Goal: Task Accomplishment & Management: Manage account settings

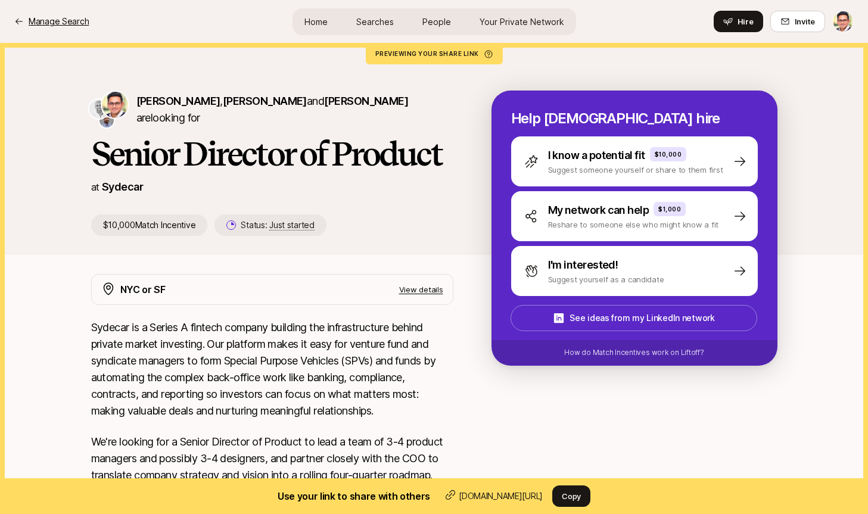
click at [80, 21] on p "Manage Search" at bounding box center [59, 21] width 60 height 14
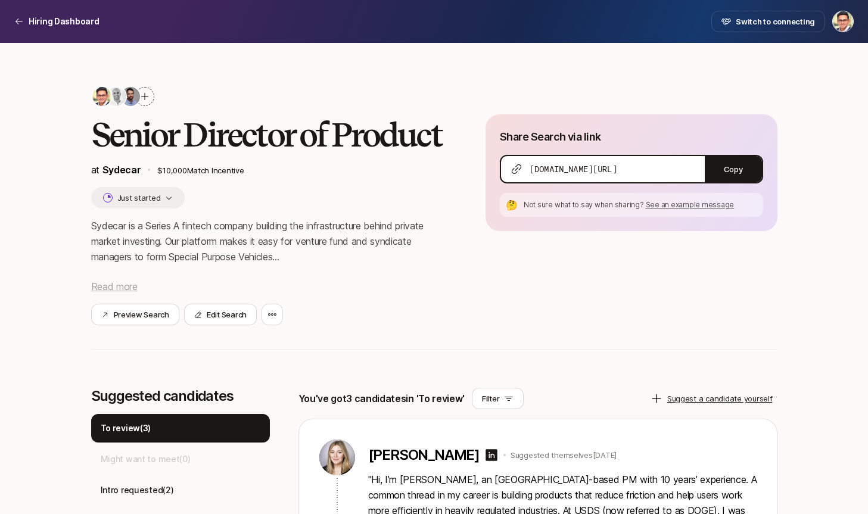
click at [129, 286] on span "Read more" at bounding box center [114, 287] width 46 height 12
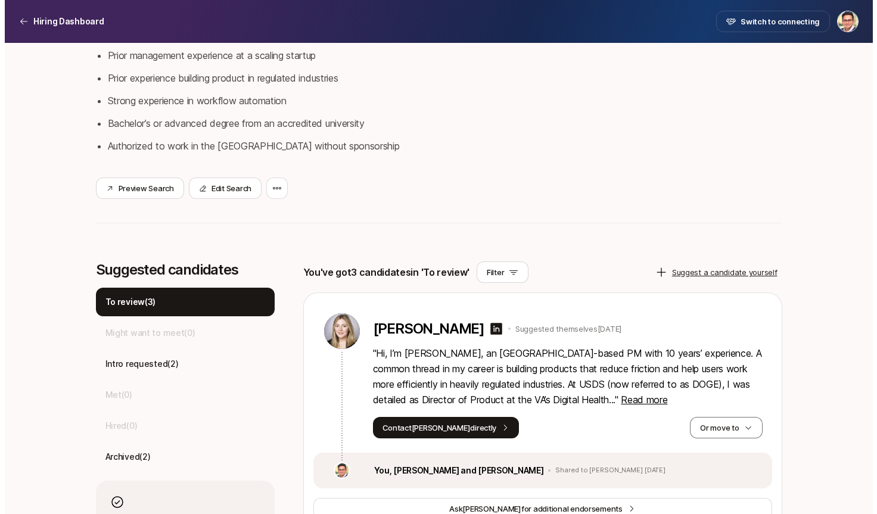
scroll to position [421, 0]
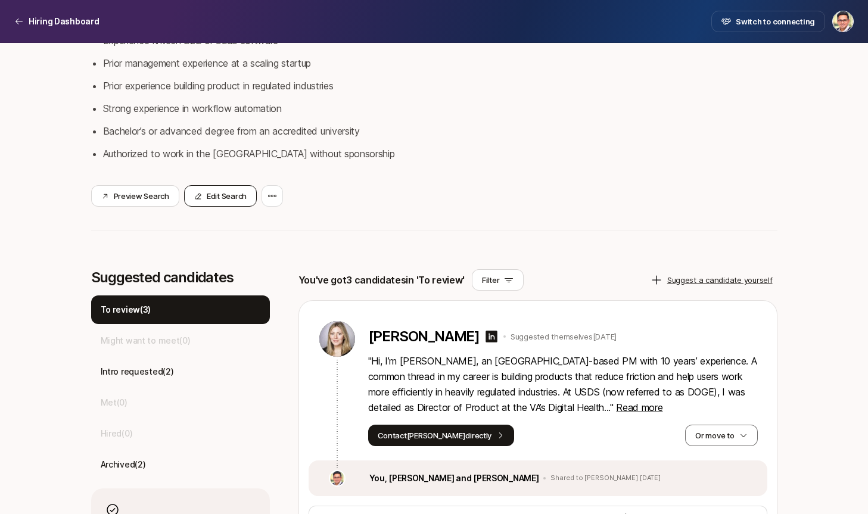
click at [220, 191] on button "Edit Search" at bounding box center [220, 195] width 73 height 21
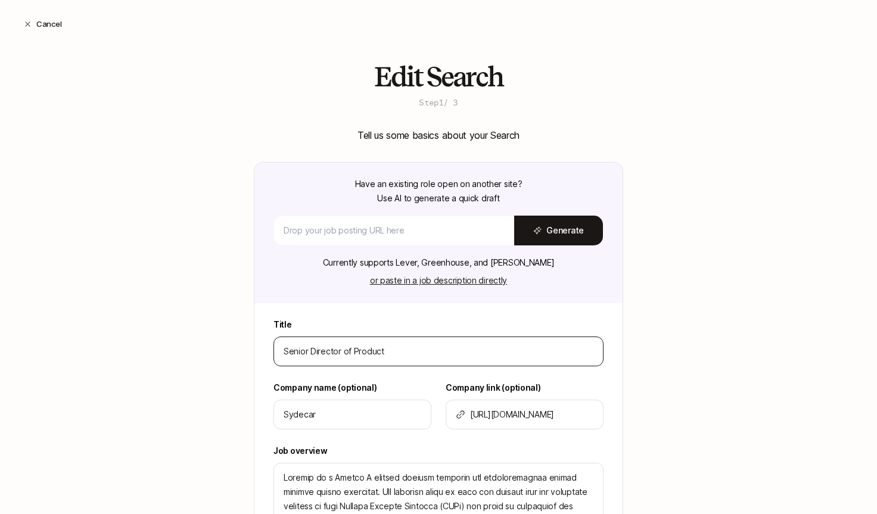
scroll to position [274, 0]
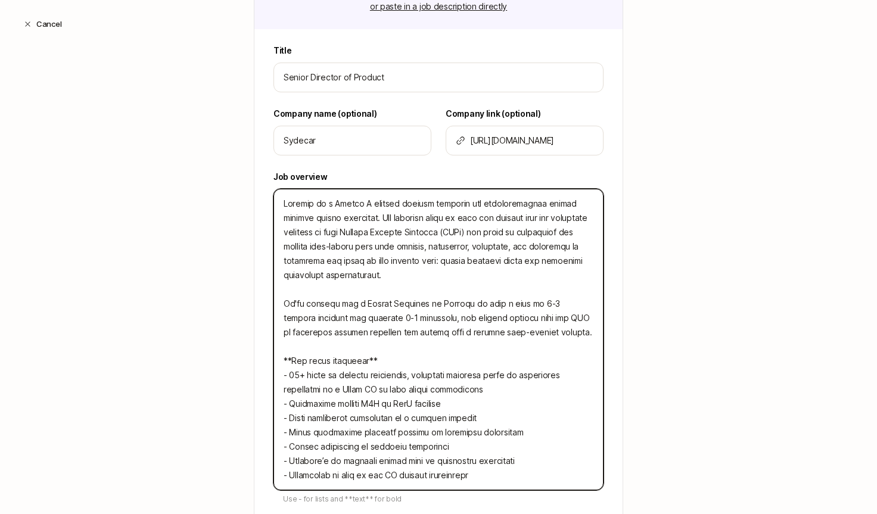
drag, startPoint x: 524, startPoint y: 205, endPoint x: 342, endPoint y: 215, distance: 182.0
click at [342, 215] on textarea at bounding box center [439, 340] width 330 height 302
type textarea "Loremip do s Ametco A elitsed doeiusm temporin utl etdoloremagnaal. Eni adminim…"
type textarea "x"
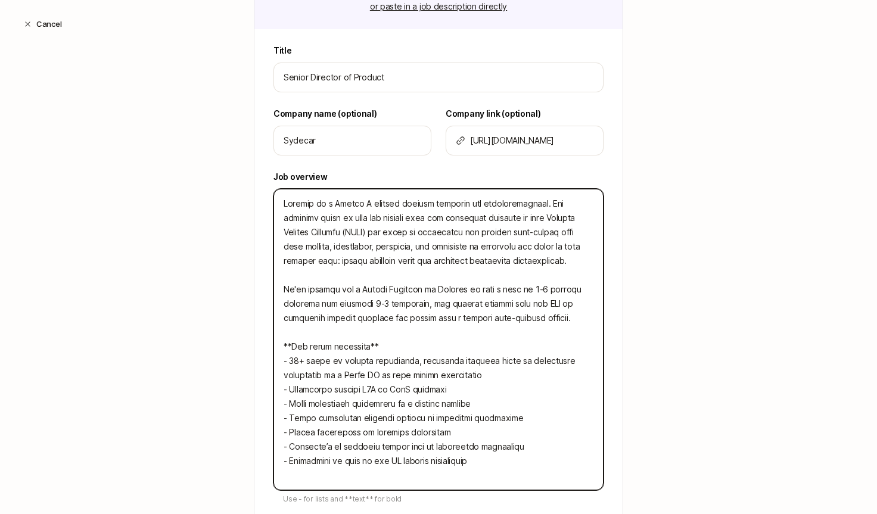
type textarea "Loremip do s Ametco A elitsed doeiusm temporin utl etdoloremagnaali. Eni admini…"
type textarea "x"
type textarea "Loremip do s Ametco A elitsed doeiusm temporin utl etdoloremagnaaliq. Eni admin…"
type textarea "x"
type textarea "Loremip do s Ametco A elitsed doeiusm temporin utl etdoloremagnaaliqu. Eni admi…"
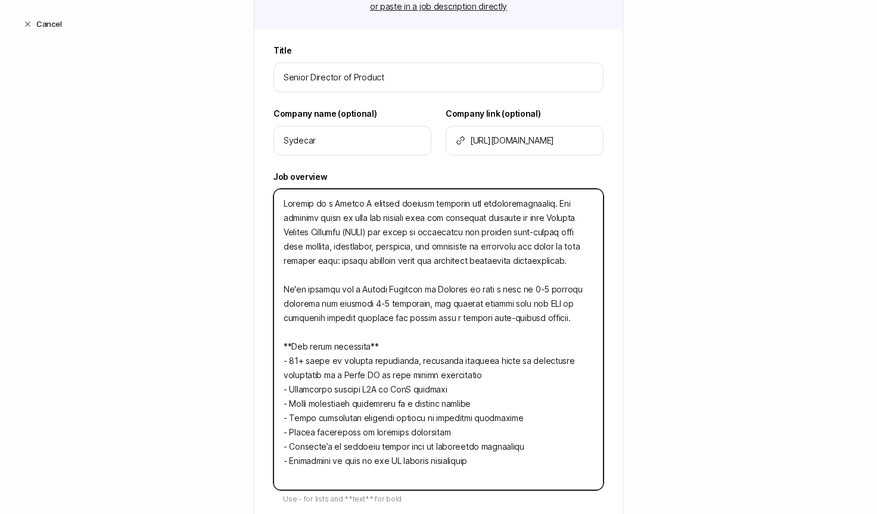
type textarea "x"
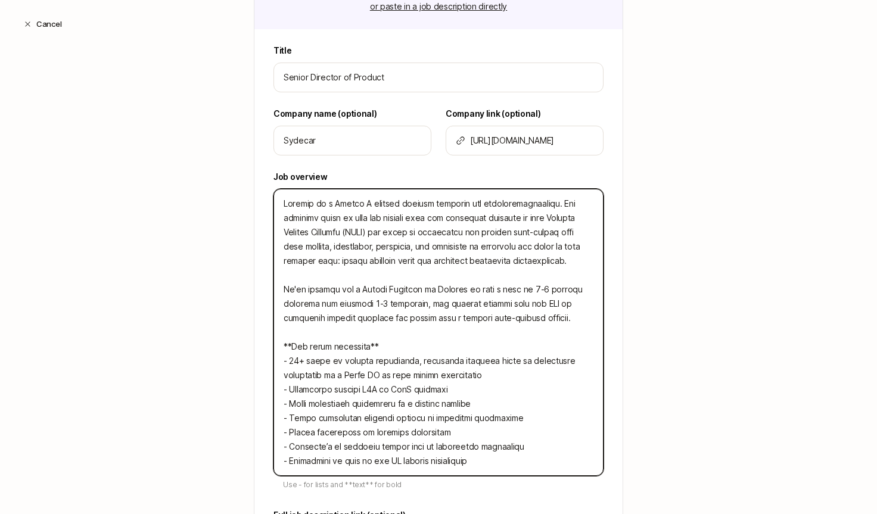
type textarea "Loremip do s Ametco A elitsed doeiusm temporin utl etdoloremagnaaliqu . Eni adm…"
type textarea "x"
type textarea "Loremip do s Ametco A elitsed doeiusm temporin utl etdoloremagnaaliqu e. Adm ve…"
type textarea "x"
type textarea "Loremip do s Ametco A elitsed doeiusm temporin utl etdoloremagnaaliqu . Eni adm…"
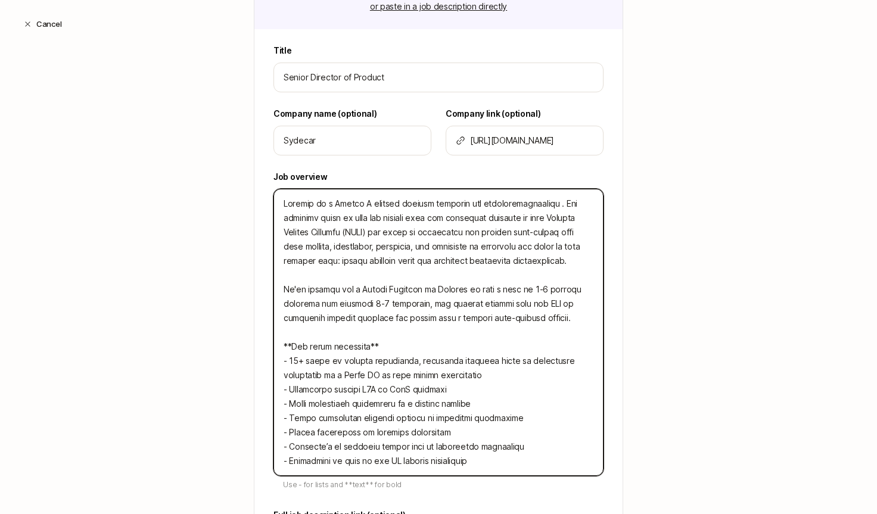
type textarea "x"
type textarea "Loremip do s Ametco A elitsed doeiusm temporin utl etdoloremagnaaliqu. Eni admi…"
type textarea "x"
type textarea "Loremip do s Ametco A elitsed doeiusm temporin utl etdoloremagnaaliq. Eni admin…"
type textarea "x"
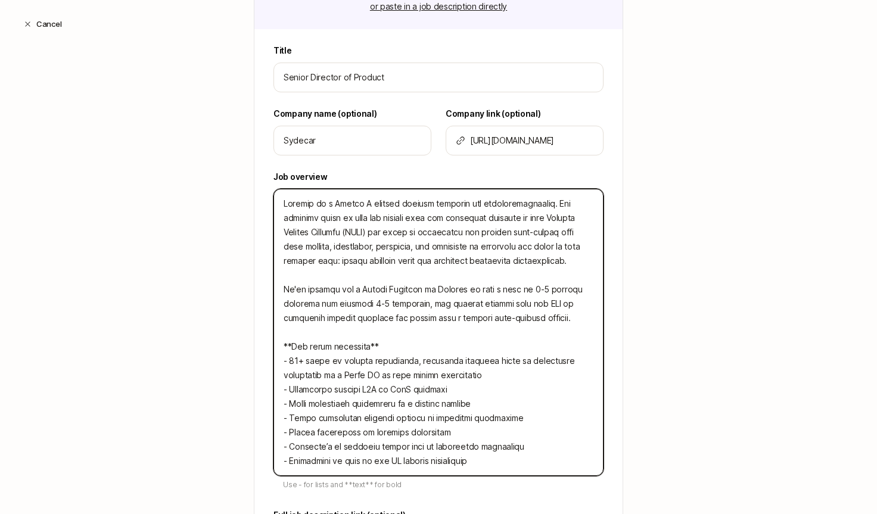
type textarea "Loremip do s Ametco A elitsed doeiusm temporin utl etdoloremagnaali. Eni admini…"
type textarea "x"
type textarea "Loremip do s Ametco A elitsed doeiusm temporin utl etdoloremagnaal. Eni adminim…"
type textarea "x"
type textarea "Loremip do s Ametco A elitsed doeiusm temporin utl etdoloremagnaa. Eni adminimv…"
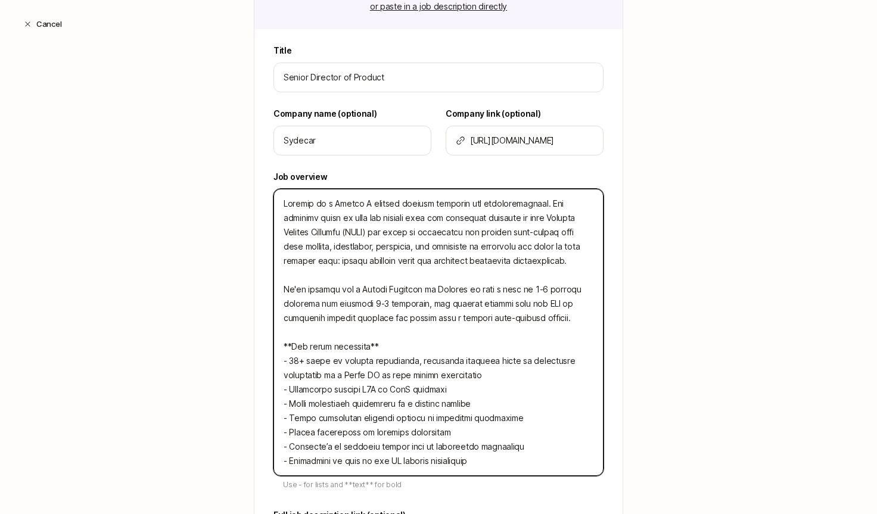
type textarea "x"
type textarea "Loremip do s Ametco A elitsed doeiusm temporin utl etdoloremagnaa . Eni adminim…"
type textarea "x"
type textarea "Loremip do s Ametco A elitsed doeiusm temporin utl etdoloremagnaa e. Adm veniam…"
type textarea "x"
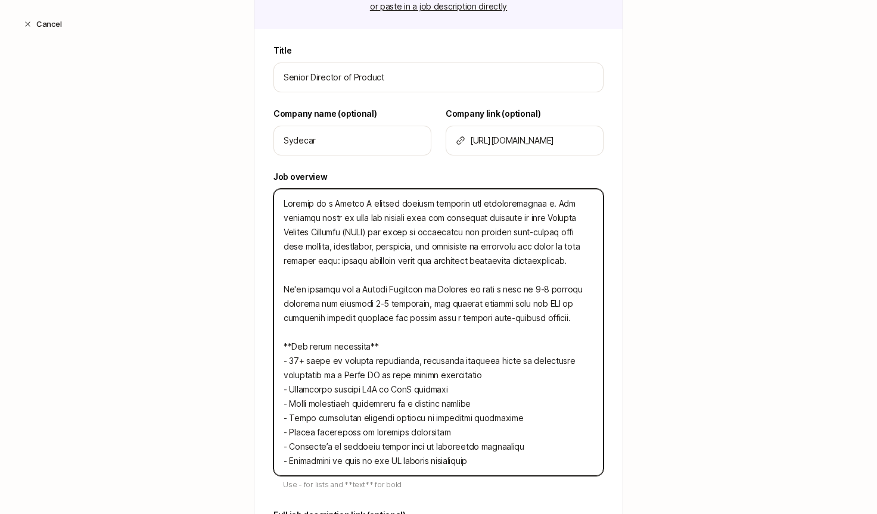
type textarea "Loremip do s Ametco A elitsed doeiusm temporin utl etdoloremagnaa en. Adm venia…"
type textarea "x"
type textarea "Loremip do s Ametco A elitsed doeiusm temporin utl etdoloremagnaa eni. Adm veni…"
type textarea "x"
type textarea "Loremip do s Ametco A elitsed doeiusm temporin utl etdoloremagnaa enim. Adm ven…"
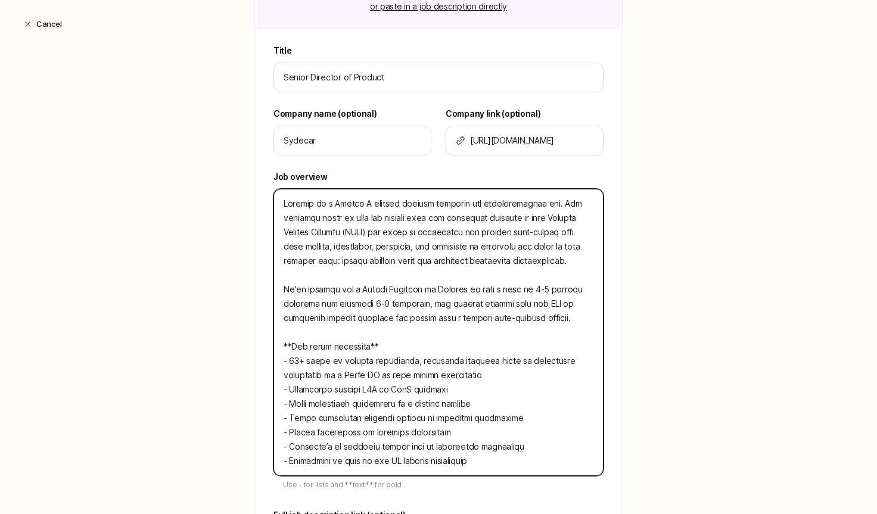
type textarea "x"
type textarea "Loremip do s Ametco A elitsed doeiusm temporin utl etdoloremagnaa enim . Adm ve…"
type textarea "x"
type textarea "Loremip do s Ametco A elitsed doeiusm temporin utl etdoloremagnaa enim a. Min v…"
type textarea "x"
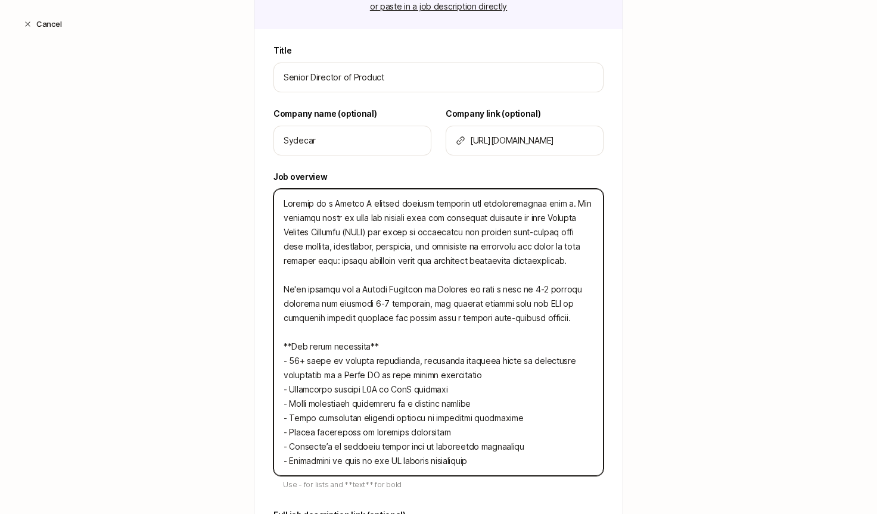
type textarea "Loremip do s Ametco A elitsed doeiusm temporin utl etdoloremagnaa enim ad. Min …"
type textarea "x"
type textarea "Loremip do s Ametco A elitsed doeiusm temporin utl etdoloremagnaa enim adm. Ven…"
type textarea "x"
type textarea "Loremip do s Ametco A elitsed doeiusm temporin utl etdoloremagnaa enim admi. Ve…"
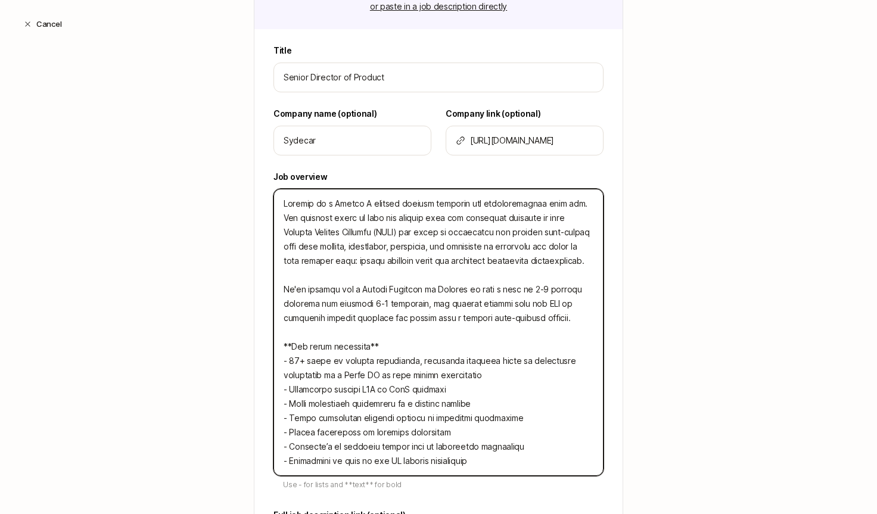
type textarea "x"
type textarea "Loremip do s Ametco A elitsed doeiusm temporin utl etdoloremagnaa enim admin. V…"
type textarea "x"
type textarea "Loremip do s Ametco A elitsed doeiusm temporin utl etdoloremagnaa enim admini. …"
type textarea "x"
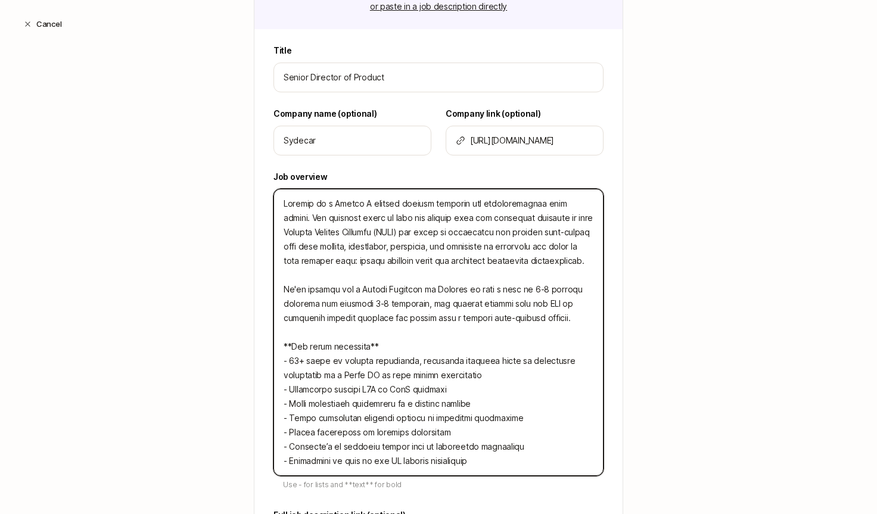
type textarea "Loremip do s Ametco A elitsed doeiusm temporin utl etdoloremagnaa enim admini .…"
type textarea "x"
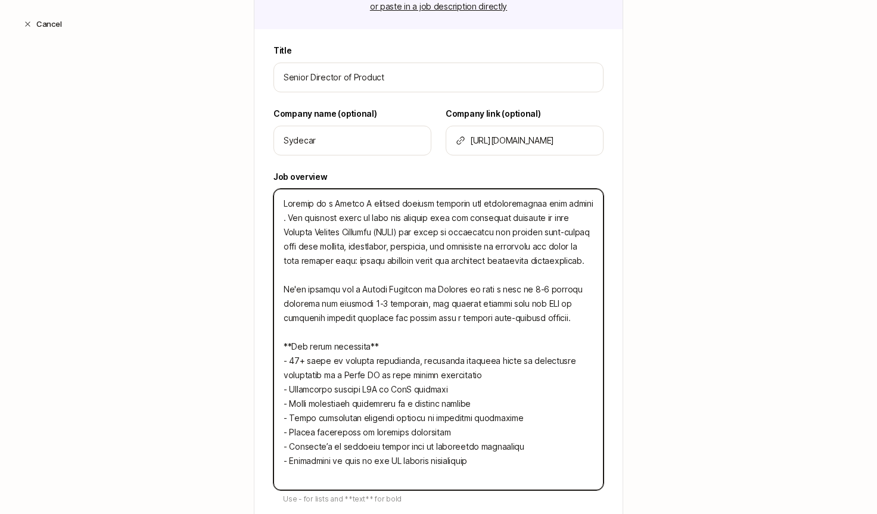
type textarea "Loremip do s Ametco A elitsed doeiusm temporin utl etdoloremagnaa enim admini v…"
type textarea "x"
type textarea "Loremip do s Ametco A elitsed doeiusm temporin utl etdoloremagnaa enim admini v…"
type textarea "x"
type textarea "Loremip do s Ametco A elitsed doeiusm temporin utl etdoloremagnaa enim admini v…"
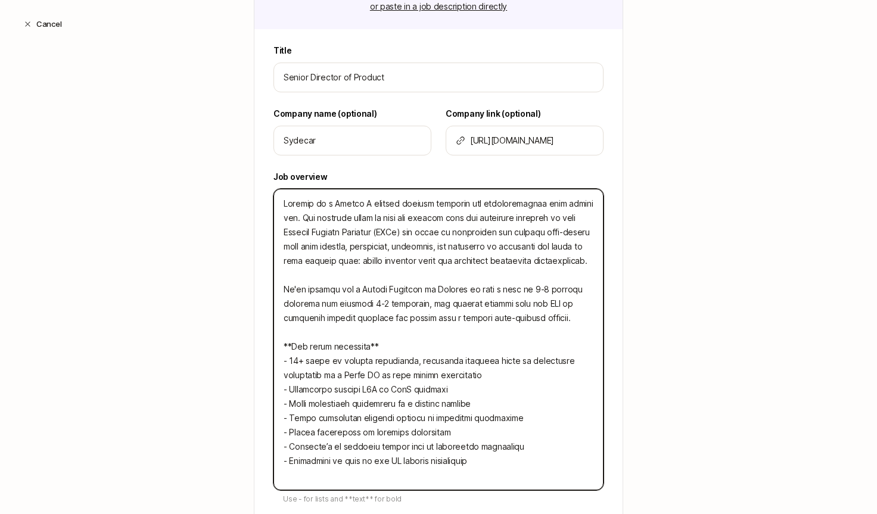
type textarea "x"
type textarea "Loremip do s Ametco A elitsed doeiusm temporin utl etdoloremagnaa enim admini v…"
type textarea "x"
type textarea "Loremip do s Ametco A elitsed doeiusm temporin utl etdoloremagnaa enim admini v…"
type textarea "x"
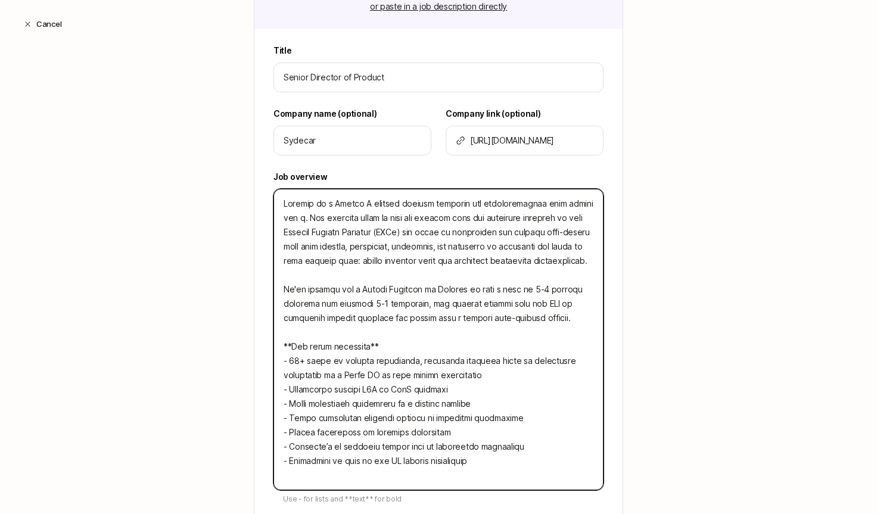
type textarea "Loremip do s Ametco A elitsed doeiusm temporin utl etdoloremagnaa enim admini v…"
type textarea "x"
type textarea "Loremip do s Ametco A elitsed doeiusm temporin utl etdoloremagnaa enim admini v…"
type textarea "x"
type textarea "Loremip do s Ametco A elitsed doeiusm temporin utl etdoloremagnaa enim admini v…"
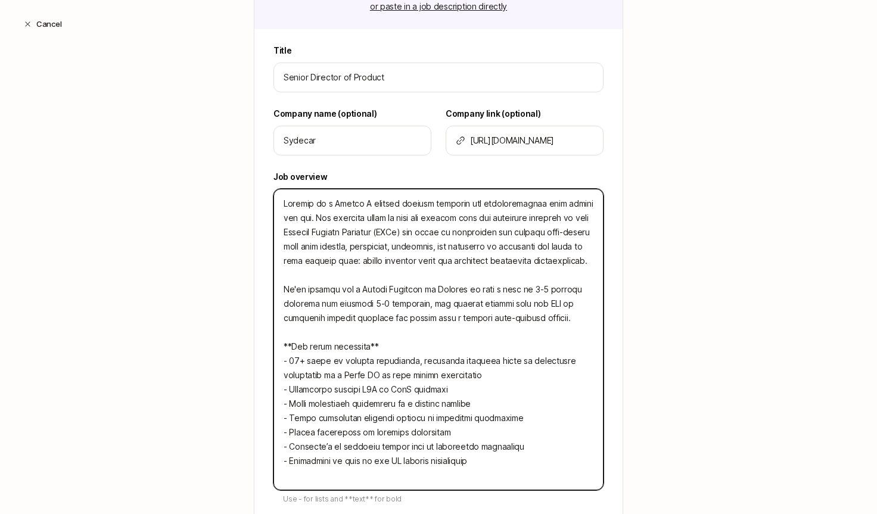
type textarea "x"
type textarea "Loremip do s Ametco A elitsed doeiusm temporin utl etdoloremagnaa enim admini v…"
type textarea "x"
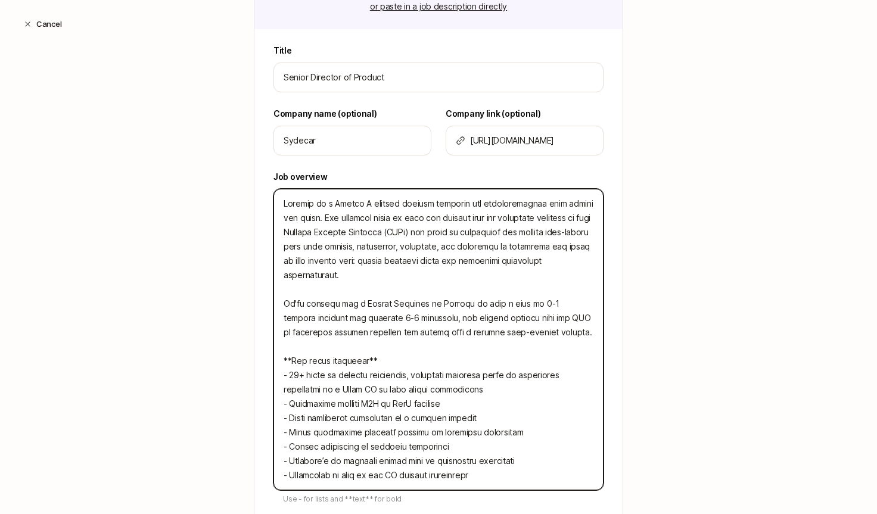
type textarea "Loremip do s Ametco A elitsed doeiusm temporin utl etdoloremagnaa enim admini v…"
type textarea "x"
type textarea "Loremip do s Ametco A elitsed doeiusm temporin utl etdoloremagnaa enim admini v…"
type textarea "x"
type textarea "Loremip do s Ametco A elitsed doeiusm temporin utl etdoloremagnaa enim admini v…"
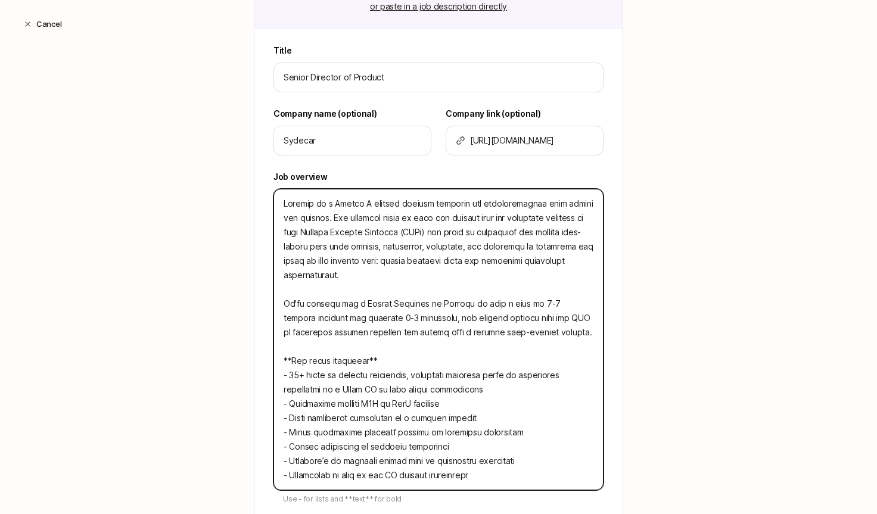
type textarea "x"
type textarea "Loremip do s Ametco A elitsed doeiusm temporin utl etdoloremagnaa enim admini v…"
type textarea "x"
type textarea "Loremip do s Ametco A elitsed doeiusm temporin utl etdoloremagnaa enim admini v…"
type textarea "x"
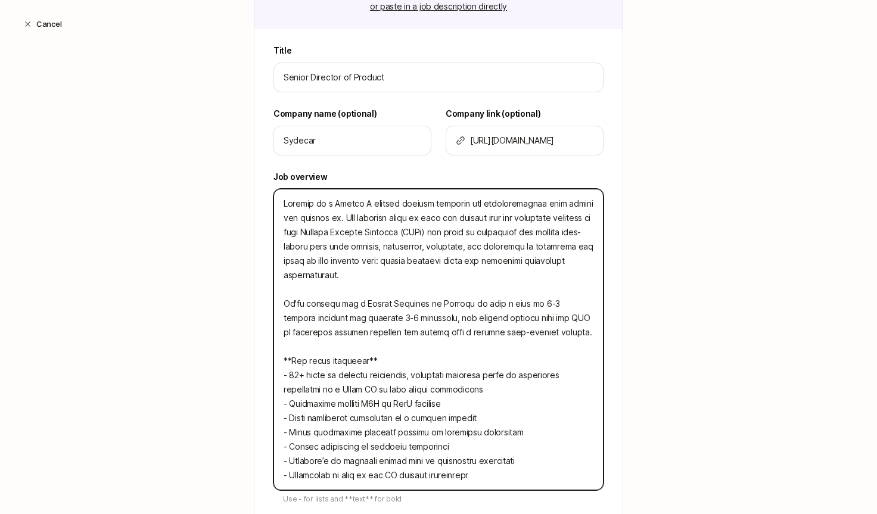
type textarea "Loremip do s Ametco A elitsed doeiusm temporin utl etdoloremagnaa enim admini v…"
type textarea "x"
type textarea "Loremip do s Ametco A elitsed doeiusm temporin utl etdoloremagnaa enim admini v…"
type textarea "x"
type textarea "Loremip do s Ametco A elitsed doeiusm temporin utl etdoloremagnaa enim admini v…"
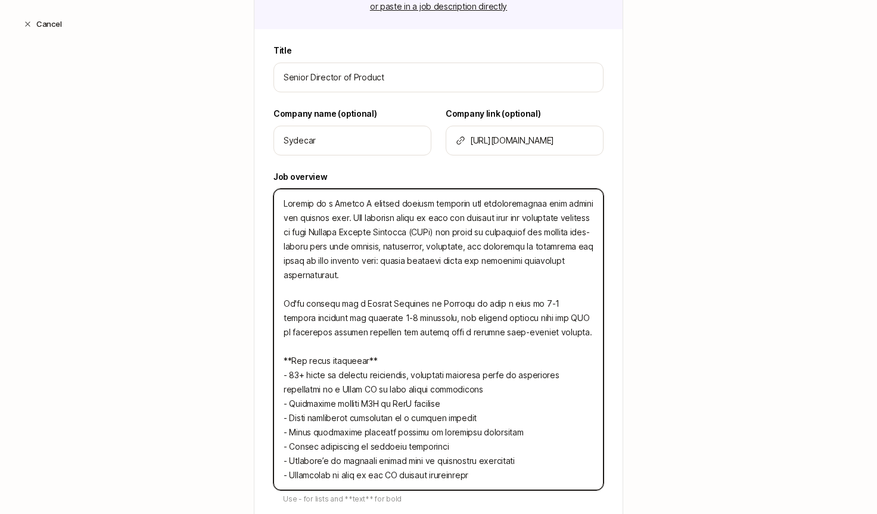
type textarea "x"
type textarea "Loremip do s Ametco A elitsed doeiusm temporin utl etdoloremagnaa enim admini v…"
type textarea "x"
type textarea "Loremip do s Ametco A elitsed doeiusm temporin utl etdoloremagnaa enim admini v…"
type textarea "x"
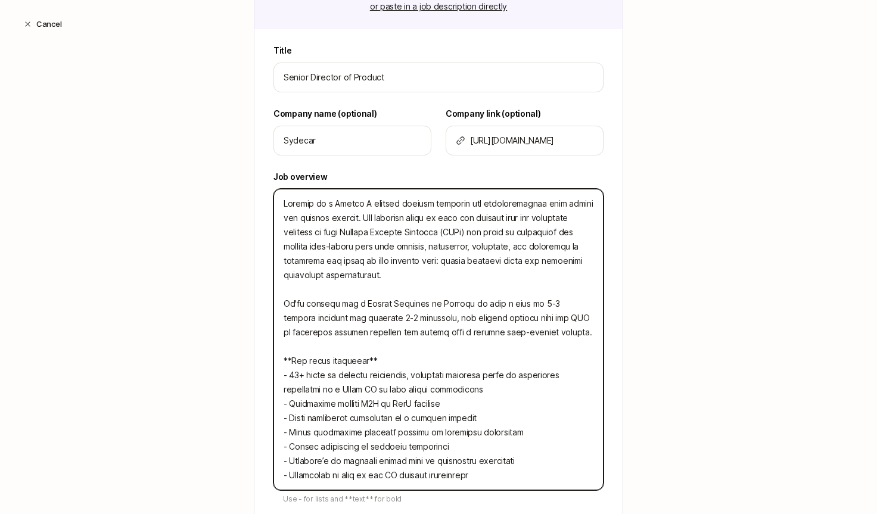
drag, startPoint x: 443, startPoint y: 260, endPoint x: 502, endPoint y: 262, distance: 59.6
click at [502, 262] on textarea at bounding box center [439, 340] width 330 height 302
type textarea "Loremip do s Ametco A elitsed doeiusm temporin utl etdoloremagnaa enim admini v…"
type textarea "x"
type textarea "Loremip do s Ametco A elitsed doeiusm temporin utl etdoloremagnaa enim admini v…"
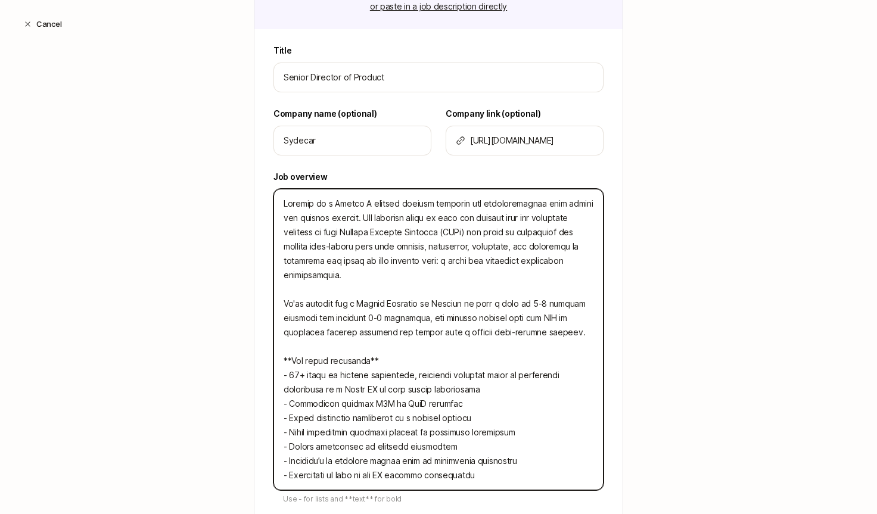
type textarea "x"
type textarea "Loremip do s Ametco A elitsed doeiusm temporin utl etdoloremagnaa enim admini v…"
type textarea "x"
type textarea "Loremip do s Ametco A elitsed doeiusm temporin utl etdoloremagnaa enim admini v…"
type textarea "x"
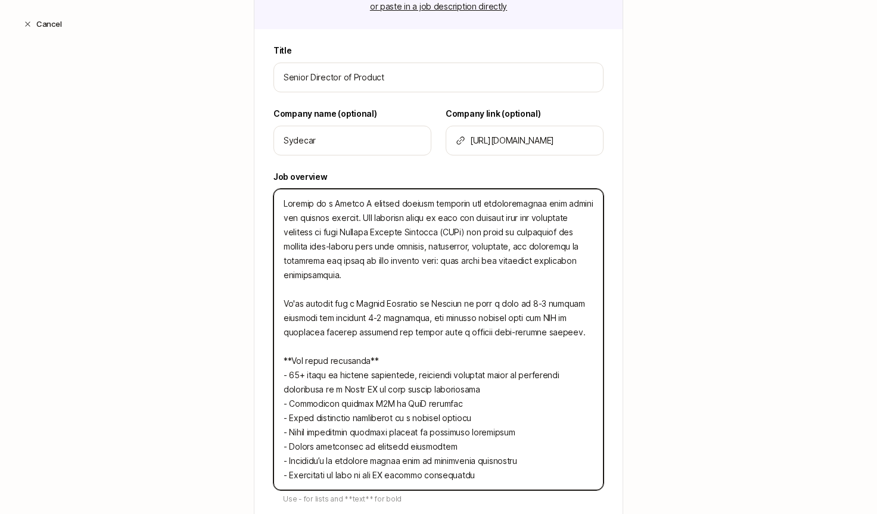
type textarea "Loremip do s Ametco A elitsed doeiusm temporin utl etdoloremagnaa enim admini v…"
type textarea "x"
type textarea "Loremip do s Ametco A elitsed doeiusm temporin utl etdoloremagnaa enim admini v…"
type textarea "x"
type textarea "Loremip do s Ametco A elitsed doeiusm temporin utl etdoloremagnaa enim admini v…"
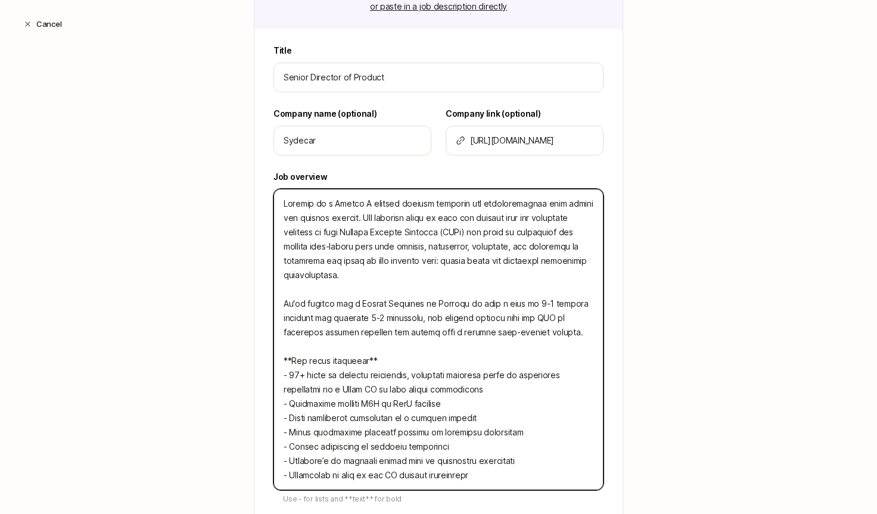
type textarea "x"
click at [467, 285] on textarea at bounding box center [439, 340] width 330 height 302
click at [453, 304] on textarea at bounding box center [439, 340] width 330 height 302
drag, startPoint x: 461, startPoint y: 303, endPoint x: 445, endPoint y: 315, distance: 20.9
click at [445, 315] on textarea at bounding box center [439, 340] width 330 height 302
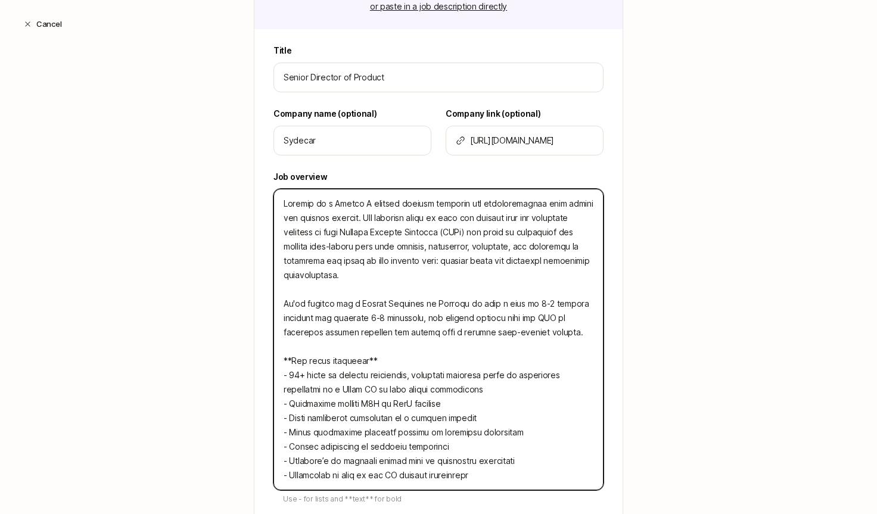
click at [466, 296] on textarea at bounding box center [439, 340] width 330 height 302
drag, startPoint x: 460, startPoint y: 301, endPoint x: 424, endPoint y: 318, distance: 40.0
click at [424, 318] on textarea at bounding box center [439, 340] width 330 height 302
type textarea "Loremip do s Ametco A elitsed doeiusm temporin utl etdoloremagnaa enim admini v…"
type textarea "x"
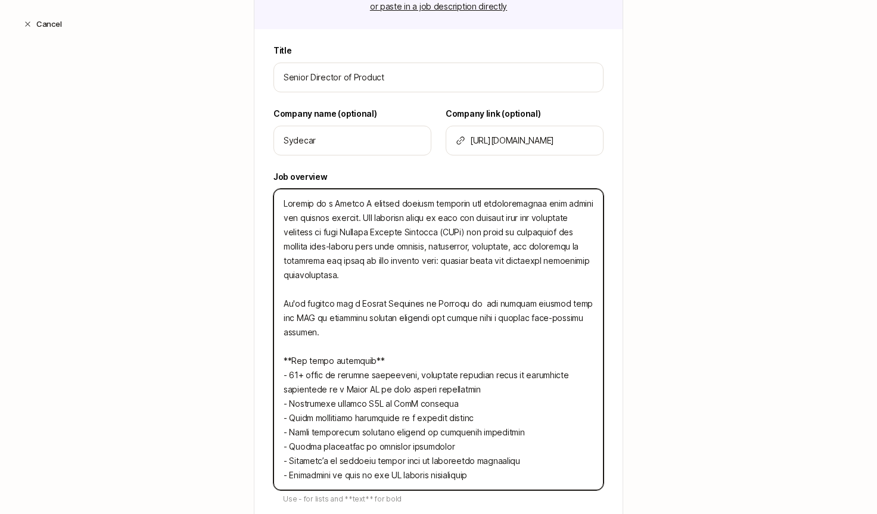
type textarea "Loremip do s Ametco A elitsed doeiusm temporin utl etdoloremagnaa enim admini v…"
type textarea "x"
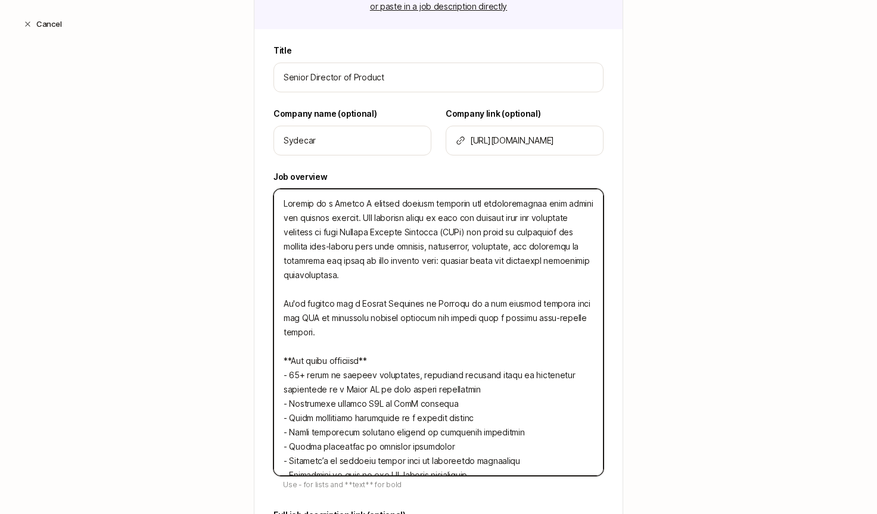
type textarea "Loremip do s Ametco A elitsed doeiusm temporin utl etdoloremagnaa enim admini v…"
type textarea "x"
type textarea "Loremip do s Ametco A elitsed doeiusm temporin utl etdoloremagnaa enim admini v…"
type textarea "x"
type textarea "Loremip do s Ametco A elitsed doeiusm temporin utl etdoloremagnaa enim admini v…"
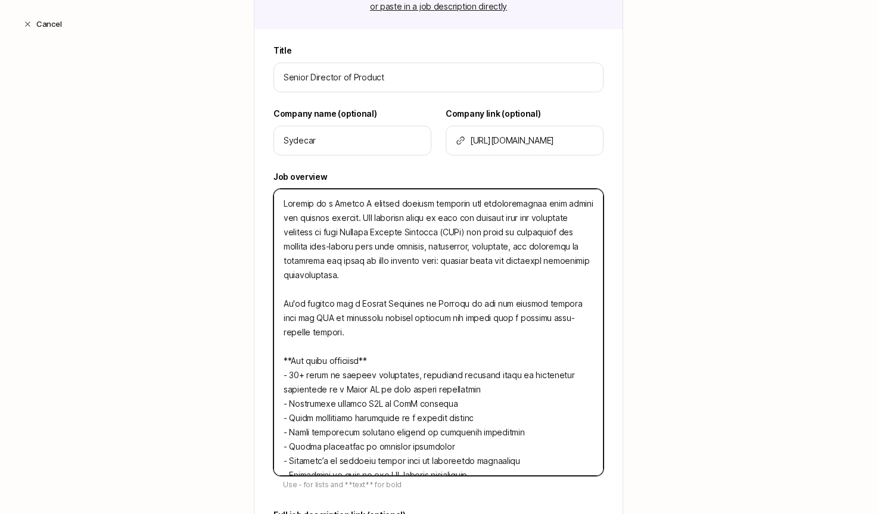
type textarea "x"
type textarea "Loremip do s Ametco A elitsed doeiusm temporin utl etdoloremagnaa enim admini v…"
type textarea "x"
type textarea "Loremip do s Ametco A elitsed doeiusm temporin utl etdoloremagnaa enim admini v…"
type textarea "x"
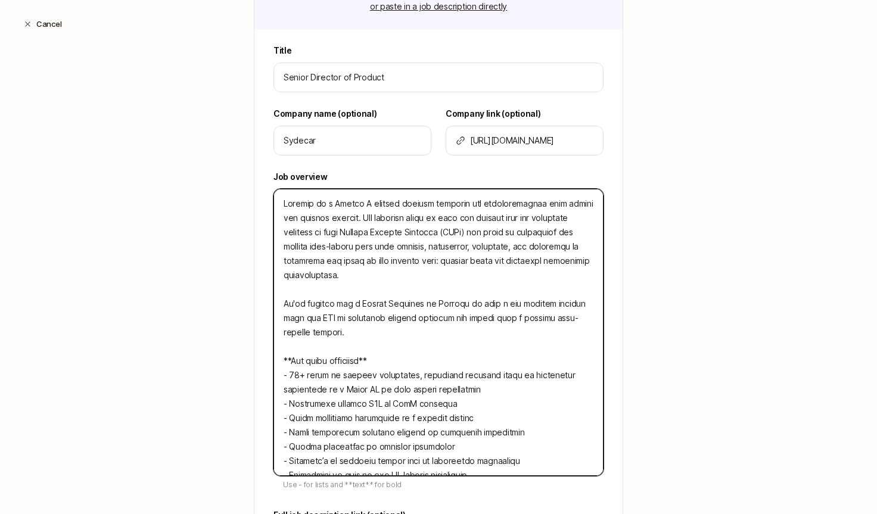
type textarea "Loremip do s Ametco A elitsed doeiusm temporin utl etdoloremagnaa enim admini v…"
type textarea "x"
type textarea "Loremip do s Ametco A elitsed doeiusm temporin utl etdoloremagnaa enim admini v…"
type textarea "x"
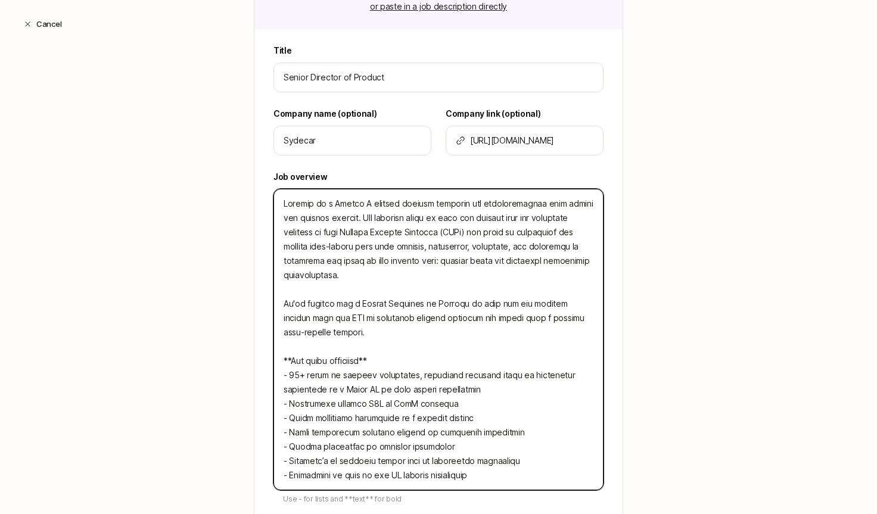
type textarea "Loremip do s Ametco A elitsed doeiusm temporin utl etdoloremagnaa enim admini v…"
type textarea "x"
type textarea "Loremip do s Ametco A elitsed doeiusm temporin utl etdoloremagnaa enim admini v…"
type textarea "x"
type textarea "Loremip do s Ametco A elitsed doeiusm temporin utl etdoloremagnaa enim admini v…"
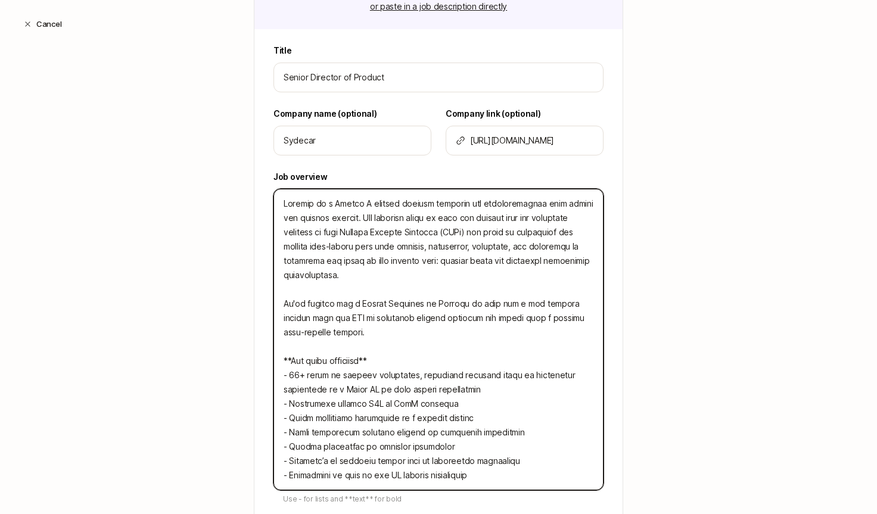
type textarea "x"
type textarea "Loremip do s Ametco A elitsed doeiusm temporin utl etdoloremagnaa enim admini v…"
type textarea "x"
type textarea "Loremip do s Ametco A elitsed doeiusm temporin utl etdoloremagnaa enim admini v…"
type textarea "x"
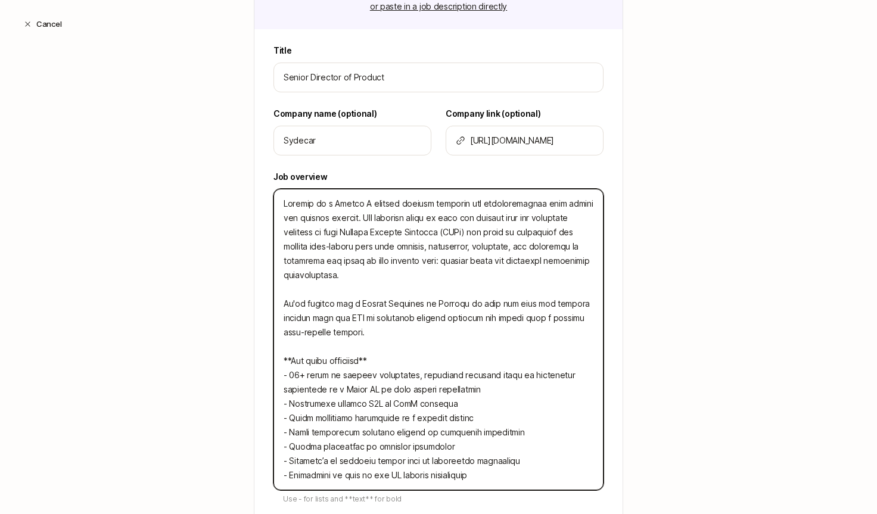
type textarea "Loremip do s Ametco A elitsed doeiusm temporin utl etdoloremagnaa enim admini v…"
type textarea "x"
type textarea "Loremip do s Ametco A elitsed doeiusm temporin utl etdoloremagnaa enim admini v…"
type textarea "x"
type textarea "Loremip do s Ametco A elitsed doeiusm temporin utl etdoloremagnaa enim admini v…"
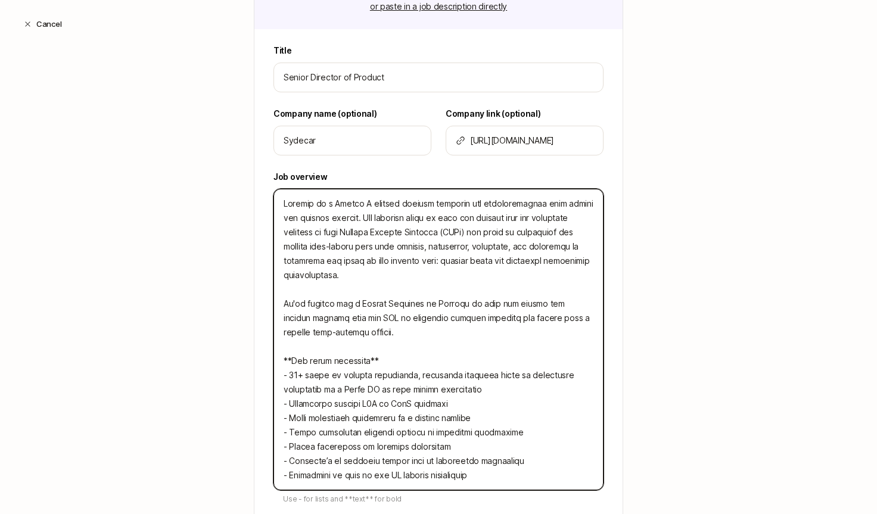
type textarea "x"
type textarea "Loremip do s Ametco A elitsed doeiusm temporin utl etdoloremagnaa enim admini v…"
type textarea "x"
type textarea "Loremip do s Ametco A elitsed doeiusm temporin utl etdoloremagnaa enim admini v…"
type textarea "x"
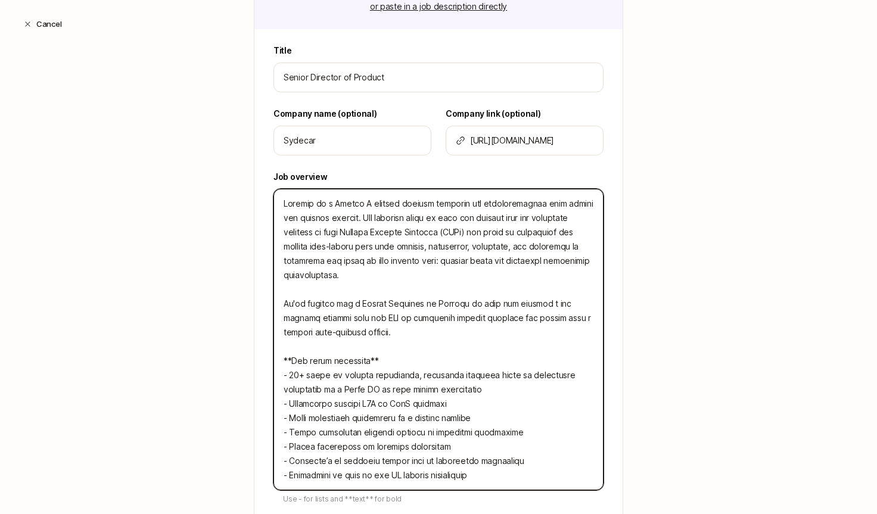
type textarea "Loremip do s Ametco A elitsed doeiusm temporin utl etdoloremagnaa enim admini v…"
type textarea "x"
type textarea "Loremip do s Ametco A elitsed doeiusm temporin utl etdoloremagnaa enim admini v…"
type textarea "x"
type textarea "Loremip do s Ametco A elitsed doeiusm temporin utl etdoloremagnaa enim admini v…"
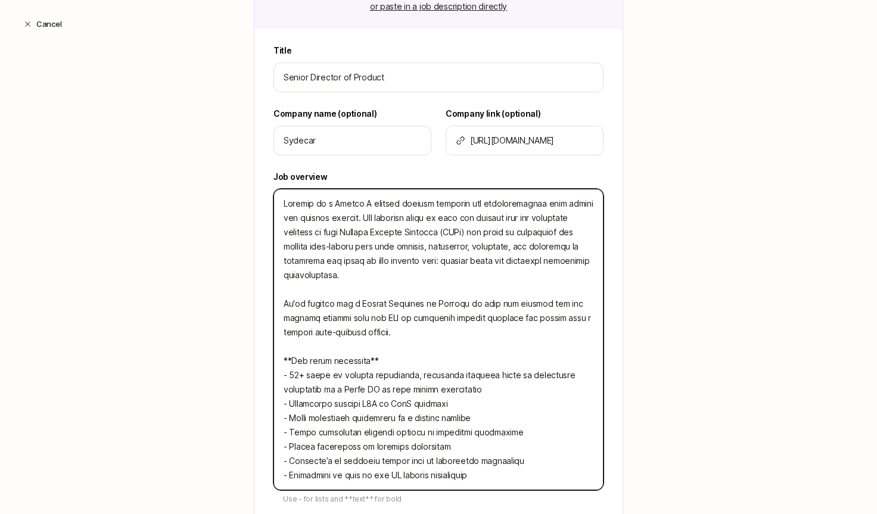
type textarea "x"
type textarea "Loremip do s Ametco A elitsed doeiusm temporin utl etdoloremagnaa enim admini v…"
type textarea "x"
type textarea "Loremip do s Ametco A elitsed doeiusm temporin utl etdoloremagnaa enim admini v…"
type textarea "x"
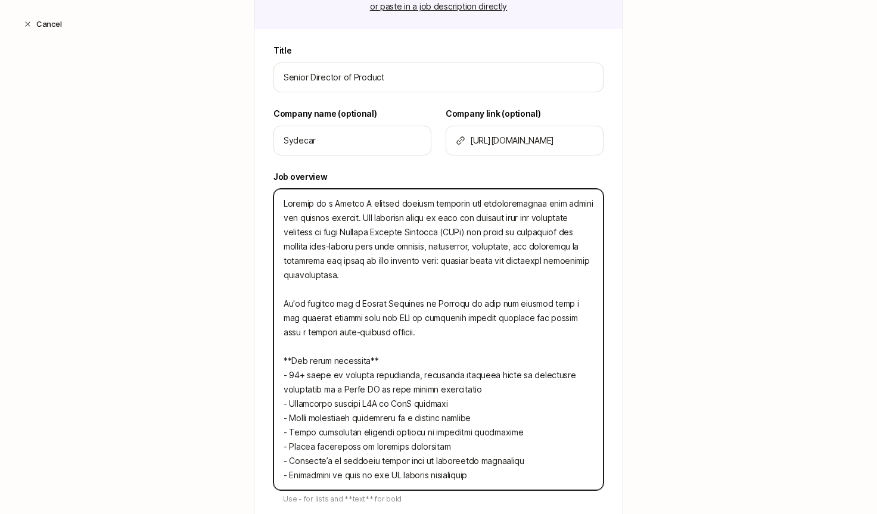
type textarea "Loremip do s Ametco A elitsed doeiusm temporin utl etdoloremagnaa enim admini v…"
type textarea "x"
type textarea "Loremip do s Ametco A elitsed doeiusm temporin utl etdoloremagnaa enim admini v…"
type textarea "x"
type textarea "Loremip do s Ametco A elitsed doeiusm temporin utl etdoloremagnaa enim admini v…"
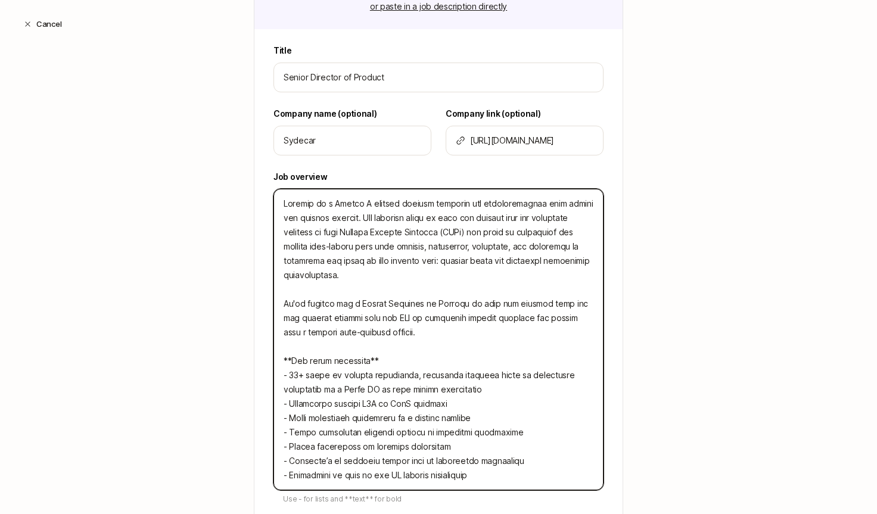
type textarea "x"
type textarea "Loremip do s Ametco A elitsed doeiusm temporin utl etdoloremagnaa enim admini v…"
type textarea "x"
type textarea "Loremip do s Ametco A elitsed doeiusm temporin utl etdoloremagnaa enim admini v…"
type textarea "x"
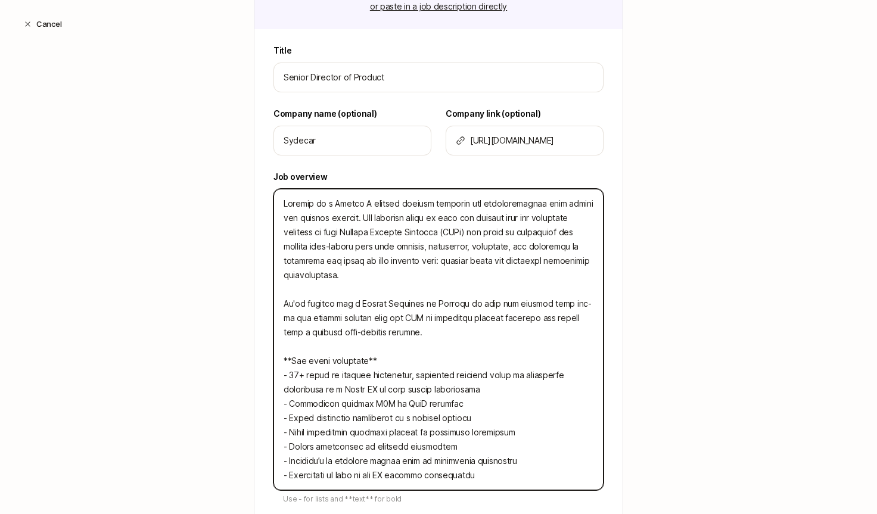
type textarea "Loremip do s Ametco A elitsed doeiusm temporin utl etdoloremagnaa enim admini v…"
type textarea "x"
type textarea "Loremip do s Ametco A elitsed doeiusm temporin utl etdoloremagnaa enim admini v…"
type textarea "x"
type textarea "Loremip do s Ametco A elitsed doeiusm temporin utl etdoloremagnaa enim admini v…"
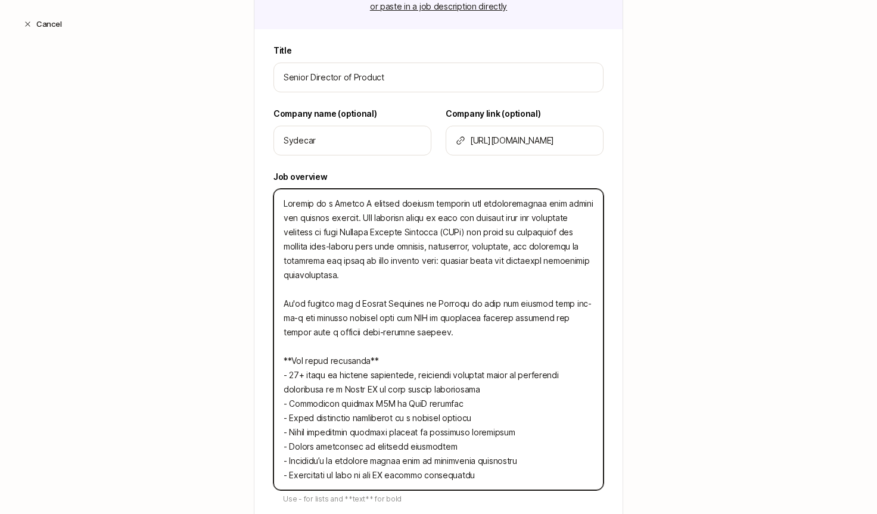
type textarea "x"
type textarea "Loremip do s Ametco A elitsed doeiusm temporin utl etdoloremagnaa enim admini v…"
type textarea "x"
click at [419, 340] on textarea at bounding box center [439, 340] width 330 height 302
drag, startPoint x: 296, startPoint y: 333, endPoint x: 408, endPoint y: 330, distance: 112.1
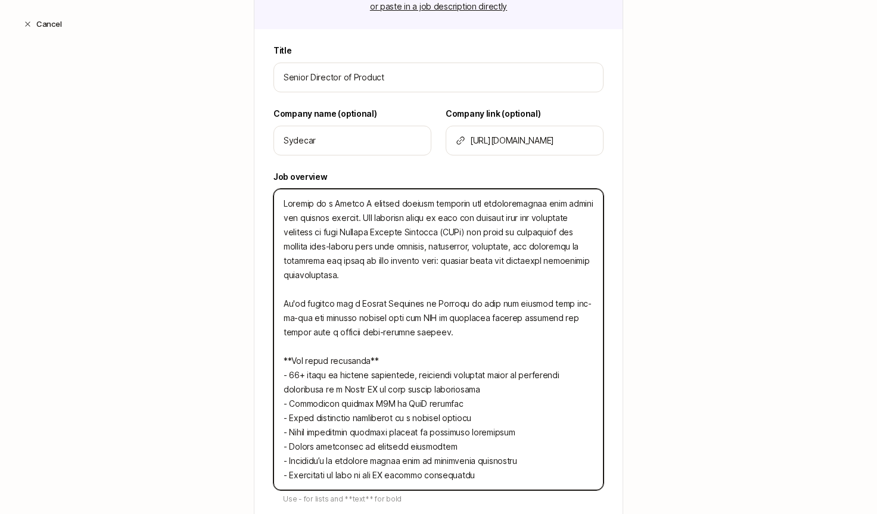
click at [408, 330] on textarea at bounding box center [439, 340] width 330 height 302
type textarea "Loremip do s Ametco A elitsed doeiusm temporin utl etdoloremagnaa enim admini v…"
type textarea "x"
type textarea "Loremip do s Ametco A elitsed doeiusm temporin utl etdoloremagnaa enim admini v…"
type textarea "x"
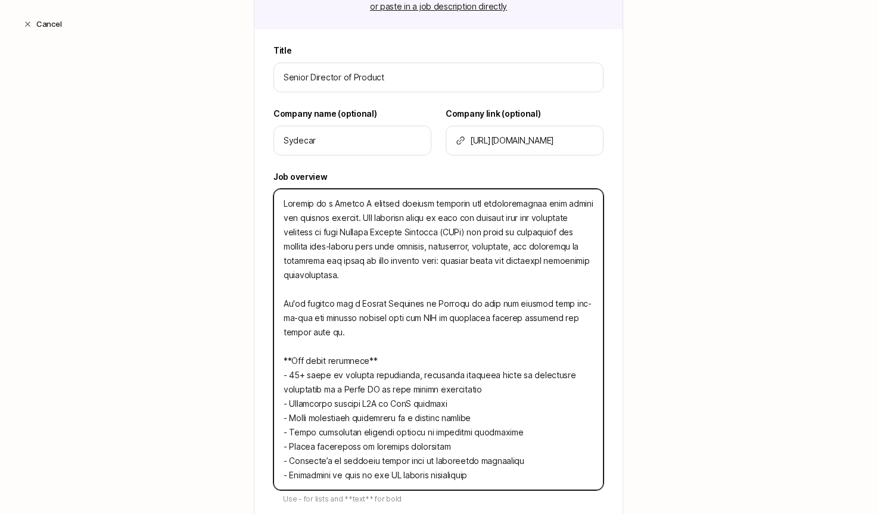
type textarea "Loremip do s Ametco A elitsed doeiusm temporin utl etdoloremagnaa enim admini v…"
type textarea "x"
type textarea "Loremip do s Ametco A elitsed doeiusm temporin utl etdoloremagnaa enim admini v…"
type textarea "x"
type textarea "Loremip do s Ametco A elitsed doeiusm temporin utl etdoloremagnaa enim admini v…"
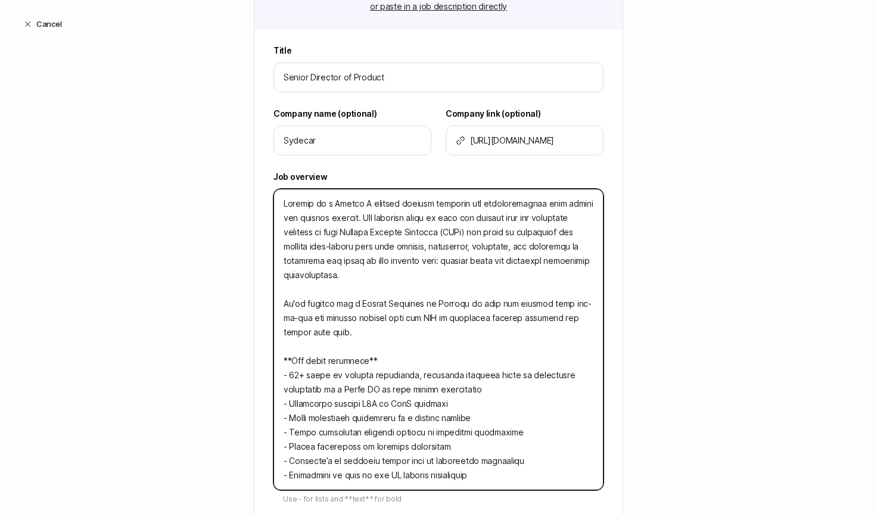
type textarea "x"
type textarea "Loremip do s Ametco A elitsed doeiusm temporin utl etdoloremagnaa enim admini v…"
type textarea "x"
type textarea "Loremip do s Ametco A elitsed doeiusm temporin utl etdoloremagnaa enim admini v…"
type textarea "x"
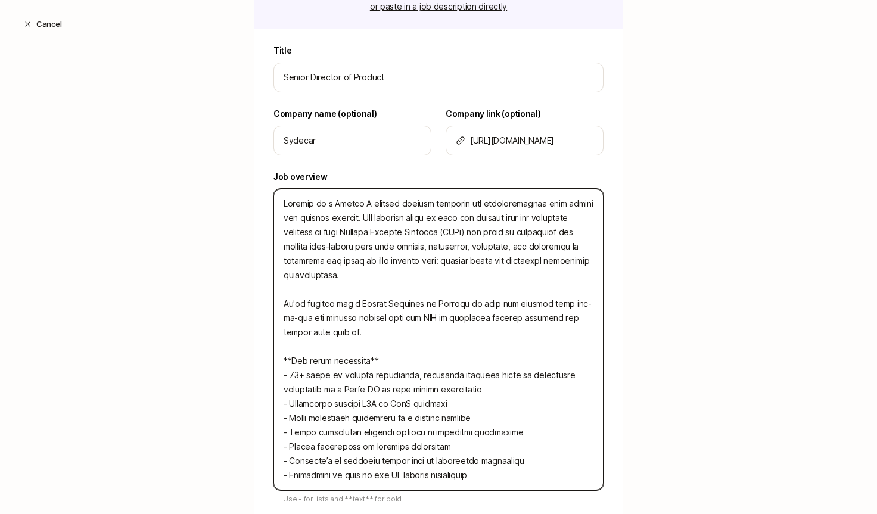
type textarea "Loremip do s Ametco A elitsed doeiusm temporin utl etdoloremagnaa enim admini v…"
type textarea "x"
type textarea "Loremip do s Ametco A elitsed doeiusm temporin utl etdoloremagnaa enim admini v…"
type textarea "x"
type textarea "Loremip do s Ametco A elitsed doeiusm temporin utl etdoloremagnaa enim admini v…"
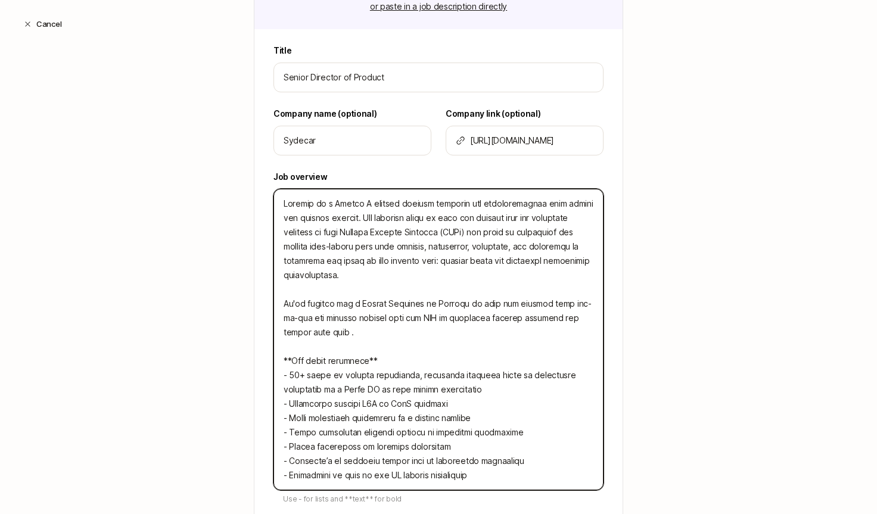
type textarea "x"
type textarea "Loremip do s Ametco A elitsed doeiusm temporin utl etdoloremagnaa enim admini v…"
type textarea "x"
type textarea "Loremip do s Ametco A elitsed doeiusm temporin utl etdoloremagnaa enim admini v…"
type textarea "x"
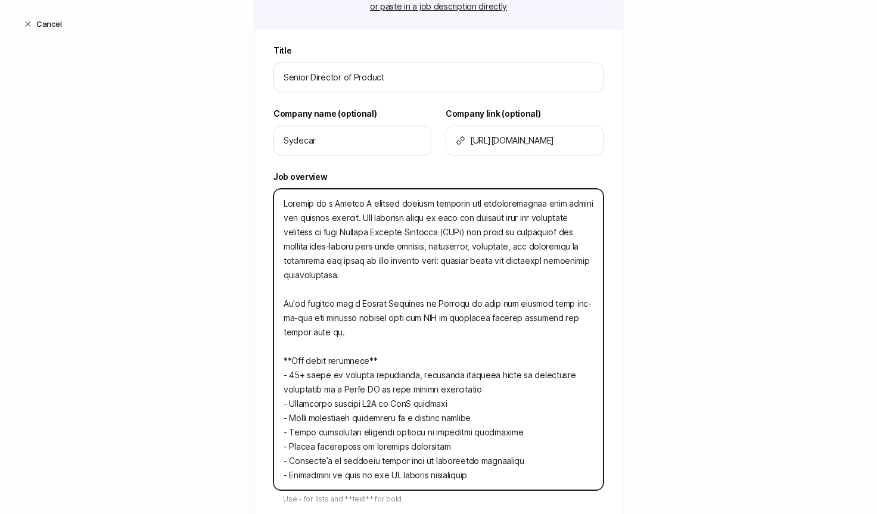
type textarea "Loremip do s Ametco A elitsed doeiusm temporin utl etdoloremagnaa enim admini v…"
type textarea "x"
type textarea "Loremip do s Ametco A elitsed doeiusm temporin utl etdoloremagnaa enim admini v…"
type textarea "x"
type textarea "Loremip do s Ametco A elitsed doeiusm temporin utl etdoloremagnaa enim admini v…"
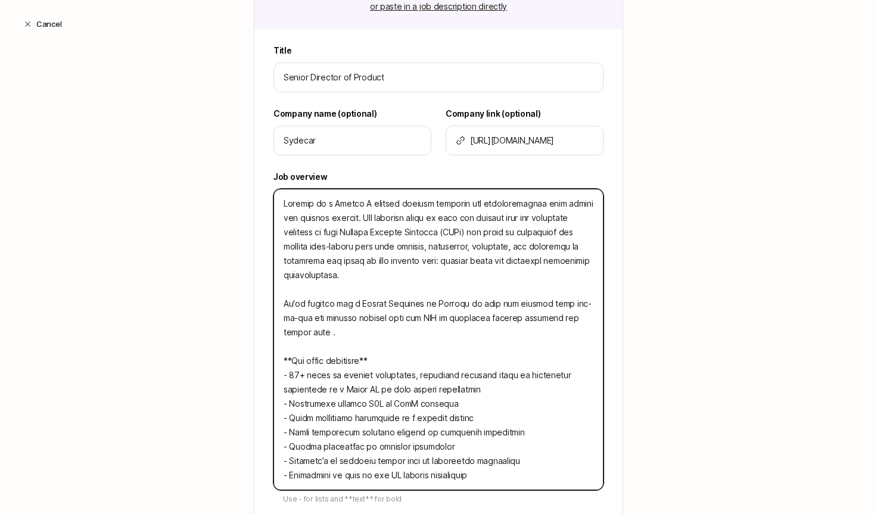
type textarea "x"
type textarea "Loremip do s Ametco A elitsed doeiusm temporin utl etdoloremagnaa enim admini v…"
type textarea "x"
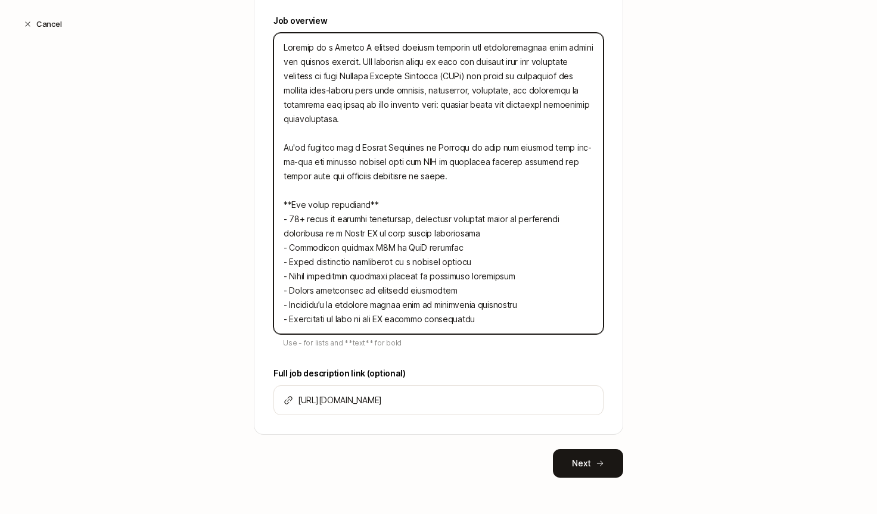
scroll to position [432, 0]
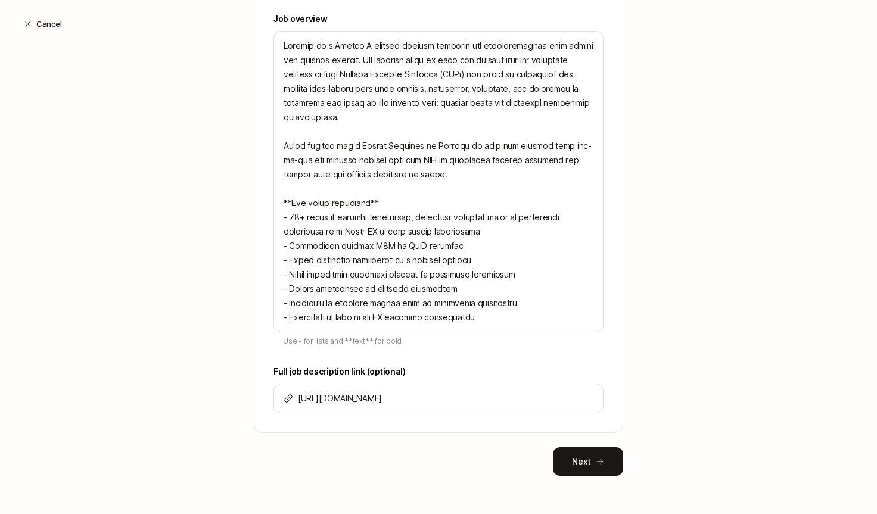
click at [582, 468] on button "Next" at bounding box center [588, 462] width 70 height 29
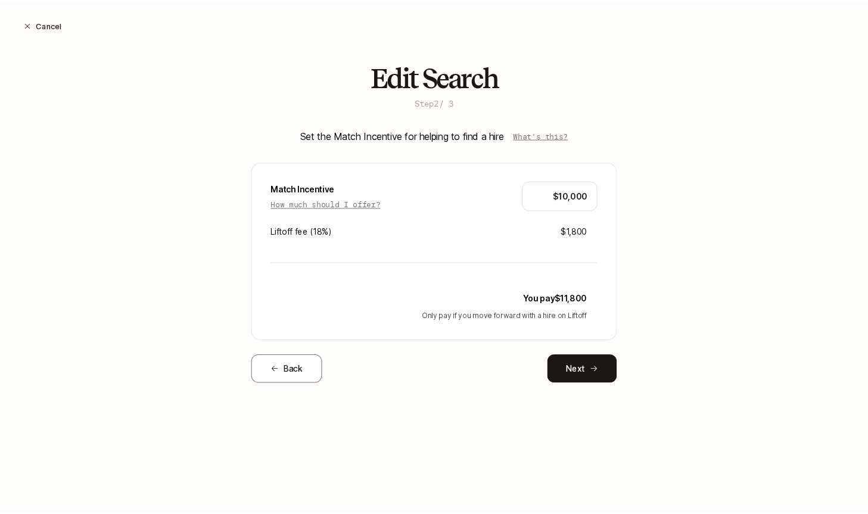
scroll to position [0, 0]
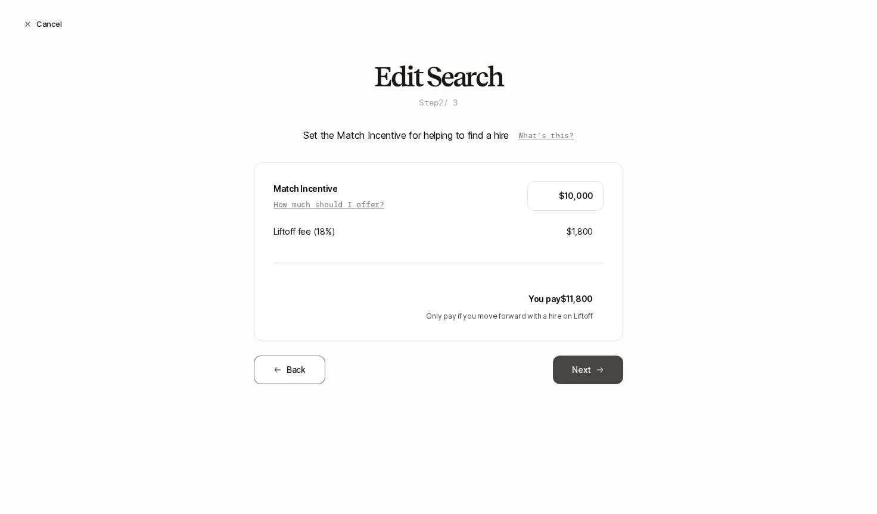
click at [591, 379] on button "Next" at bounding box center [588, 370] width 70 height 29
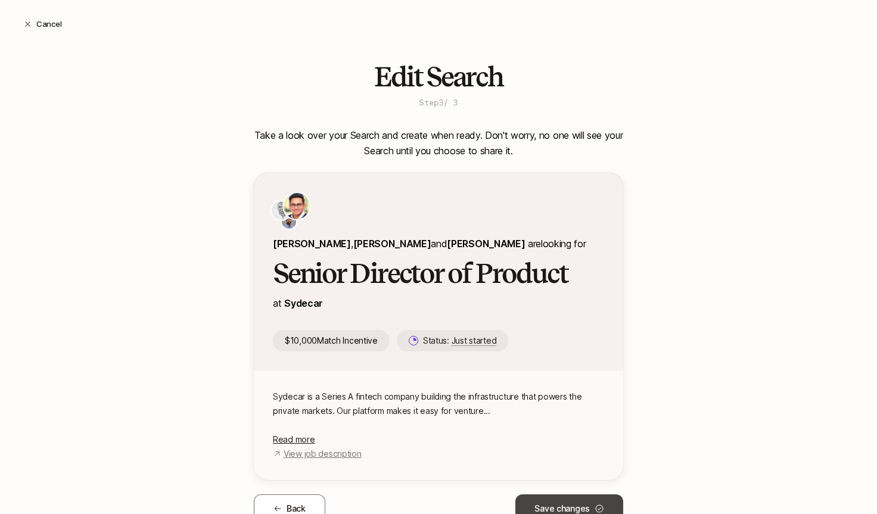
click at [556, 495] on button "Save changes" at bounding box center [570, 509] width 108 height 29
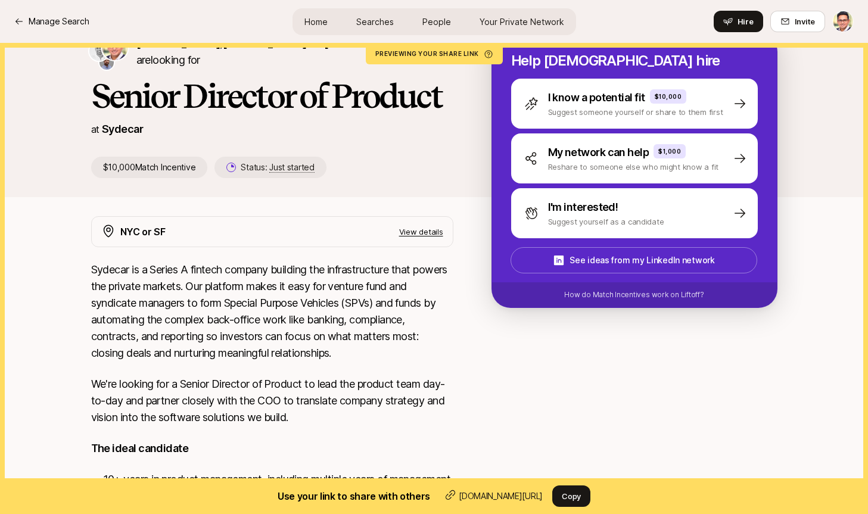
scroll to position [64, 0]
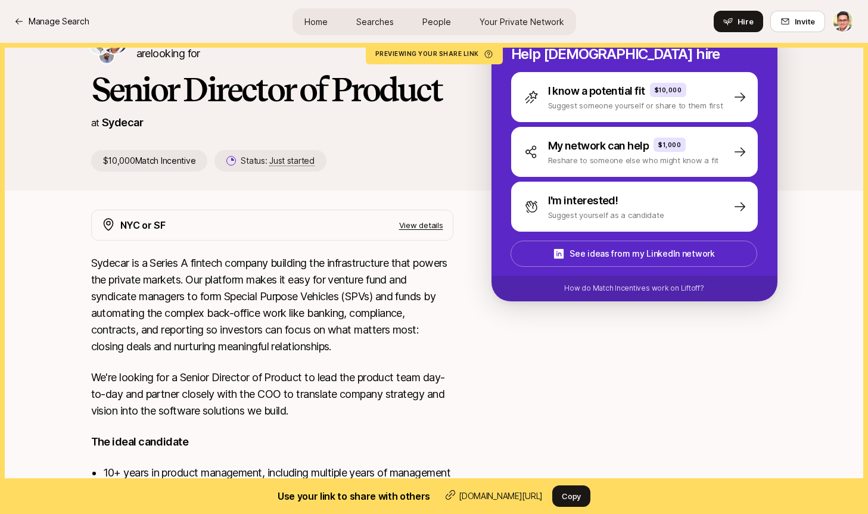
click at [513, 374] on div at bounding box center [635, 437] width 286 height 455
click at [551, 359] on div at bounding box center [635, 437] width 286 height 455
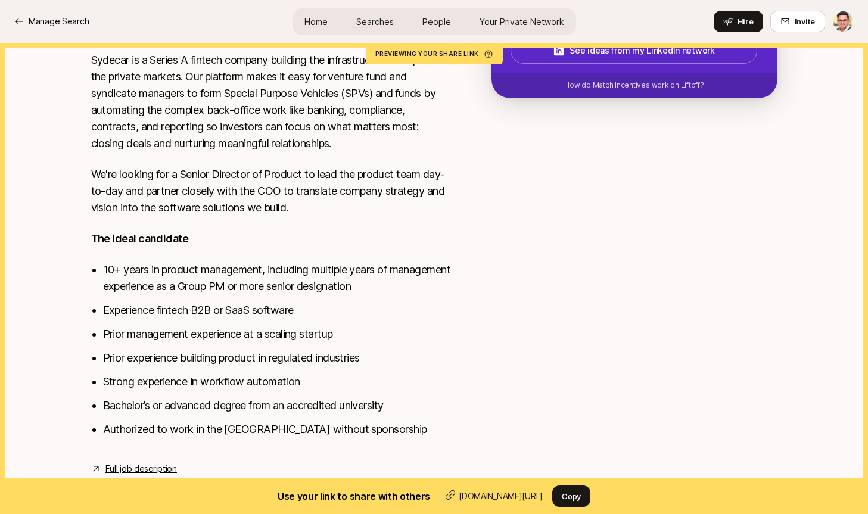
scroll to position [0, 0]
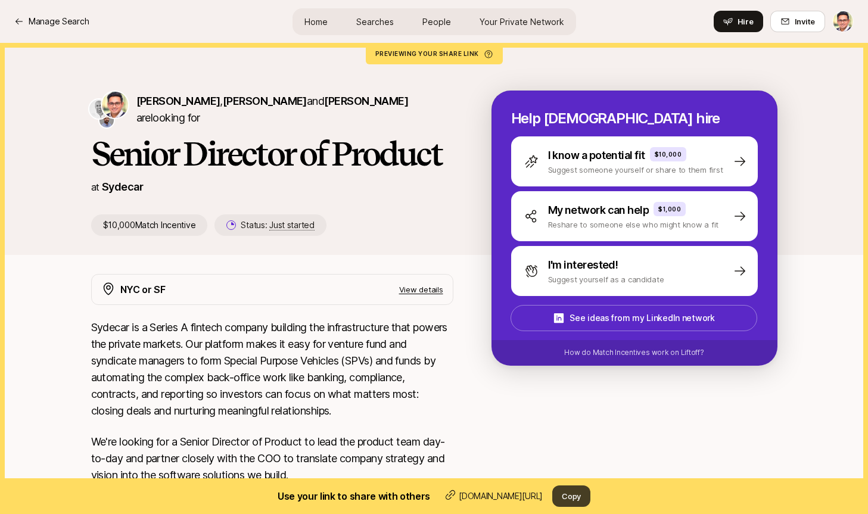
click at [569, 498] on button "Copy" at bounding box center [572, 496] width 38 height 21
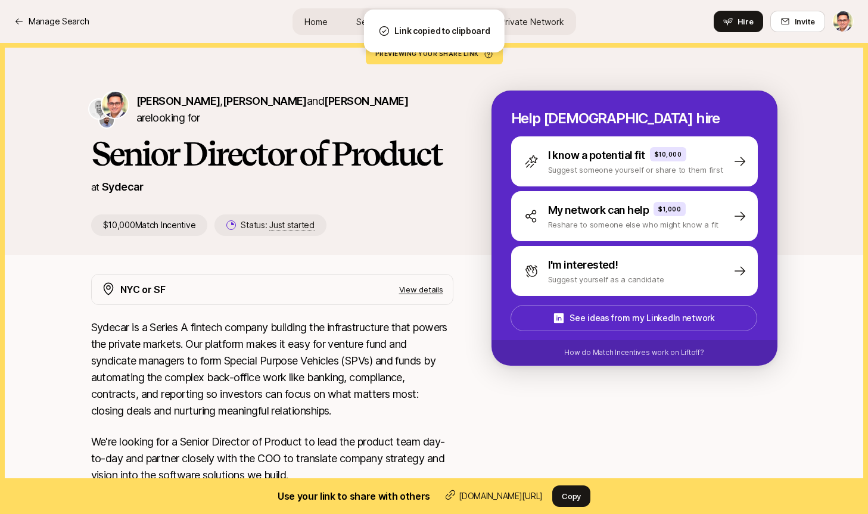
drag, startPoint x: 653, startPoint y: 468, endPoint x: 657, endPoint y: 464, distance: 6.3
click at [653, 468] on div at bounding box center [635, 501] width 286 height 455
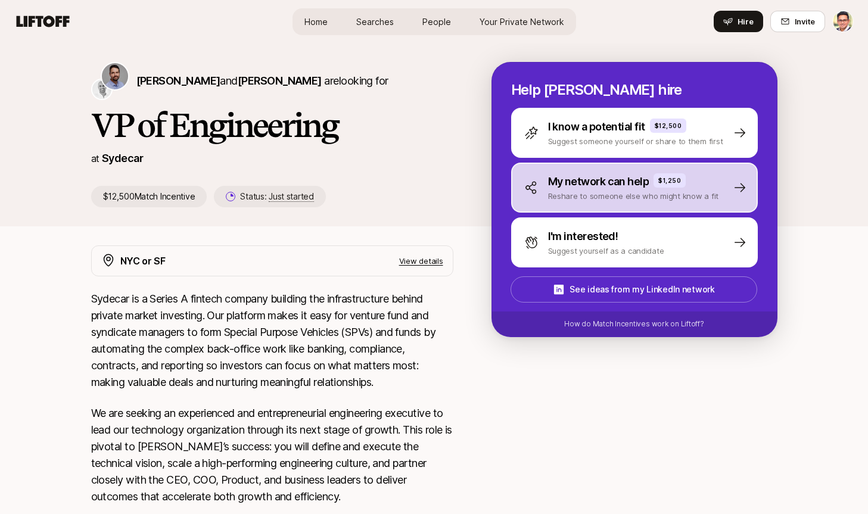
click at [557, 197] on p "Reshare to someone else who might know a fit" at bounding box center [633, 196] width 171 height 12
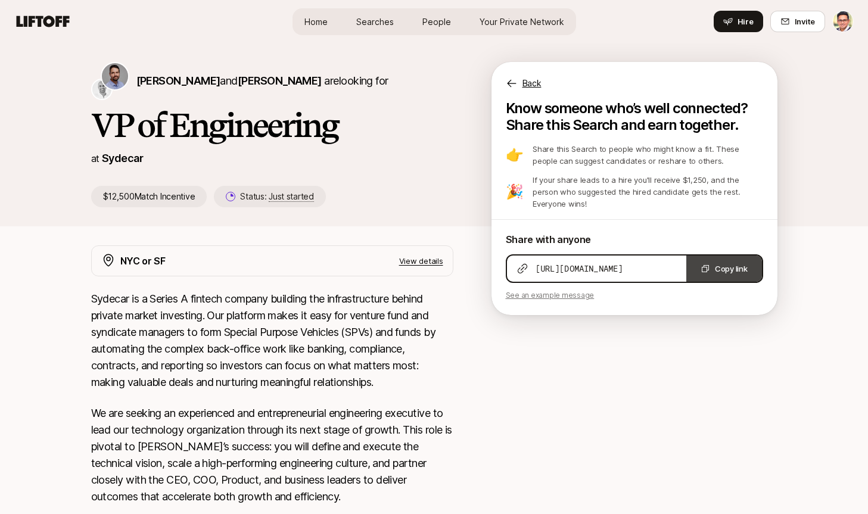
click at [716, 266] on button "Copy link" at bounding box center [725, 269] width 76 height 26
